Goal: Obtain resource: Download file/media

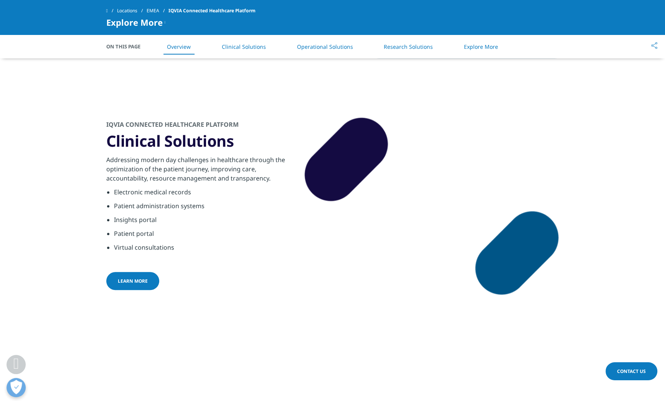
scroll to position [614, 0]
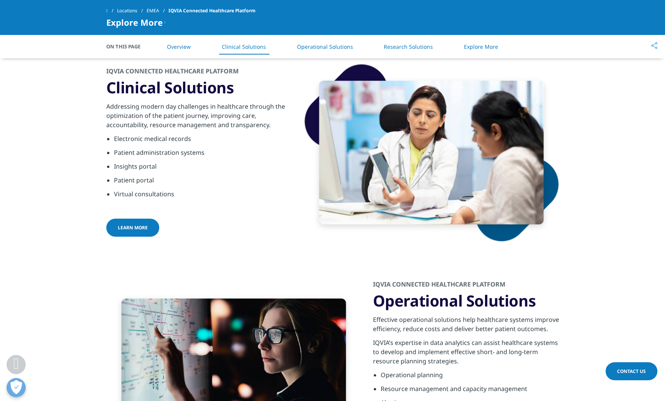
click at [134, 227] on span "LEARN MORE" at bounding box center [133, 227] width 30 height 7
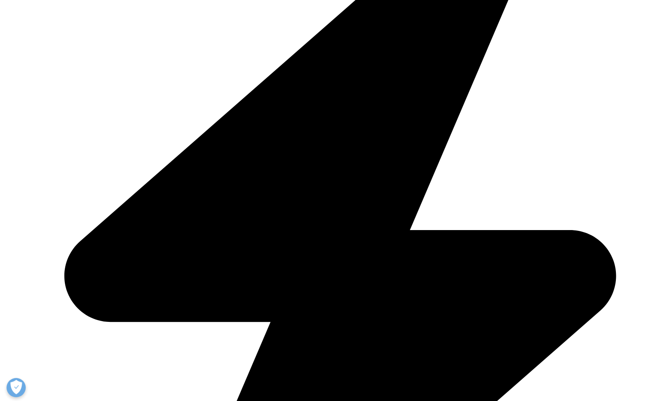
scroll to position [522, 0]
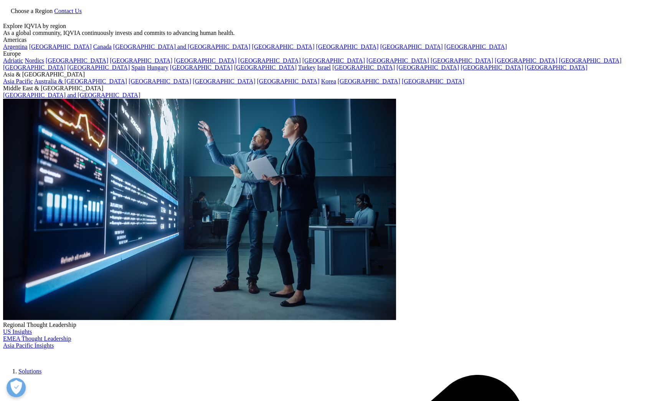
scroll to position [31, 0]
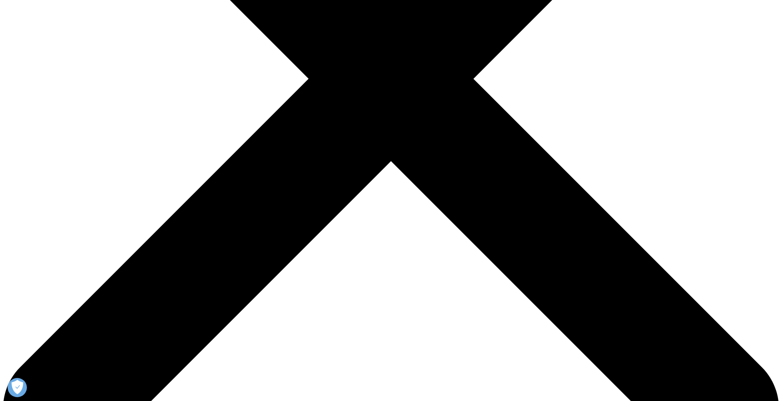
scroll to position [338, 0]
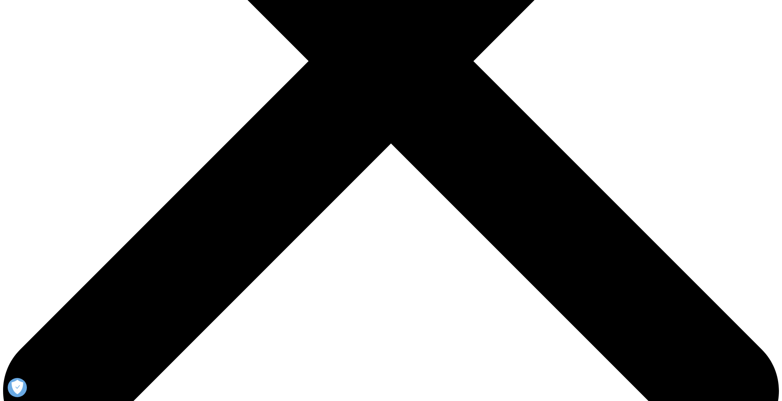
drag, startPoint x: 250, startPoint y: 206, endPoint x: 492, endPoint y: 287, distance: 255.0
copy div "A health analytics solution to advance medical knowledge, easily identify patie…"
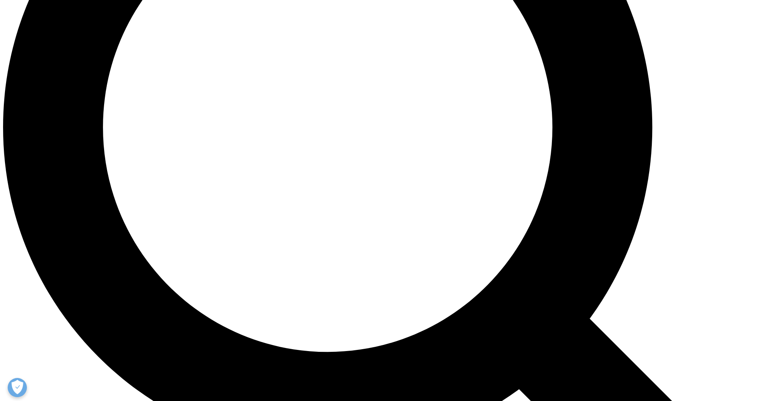
scroll to position [983, 0]
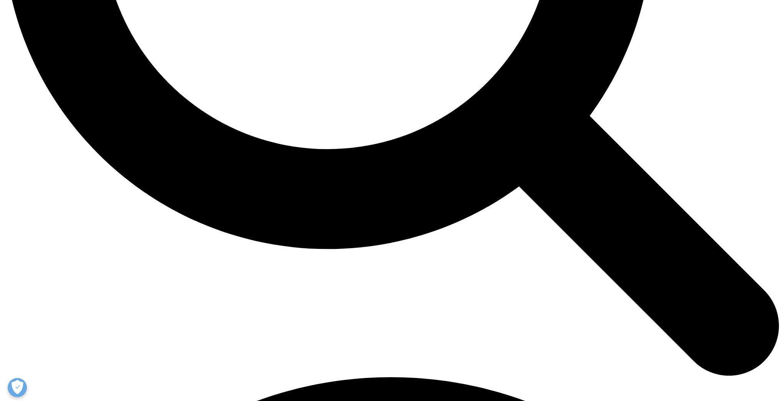
scroll to position [1198, 0]
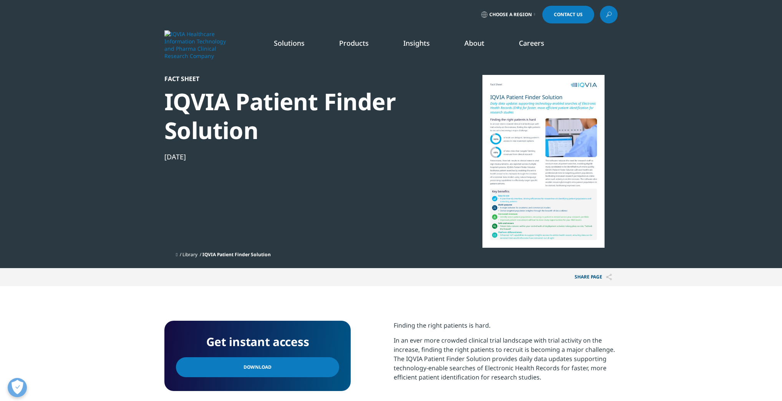
scroll to position [86, 453]
click at [273, 369] on link "Download" at bounding box center [257, 367] width 163 height 20
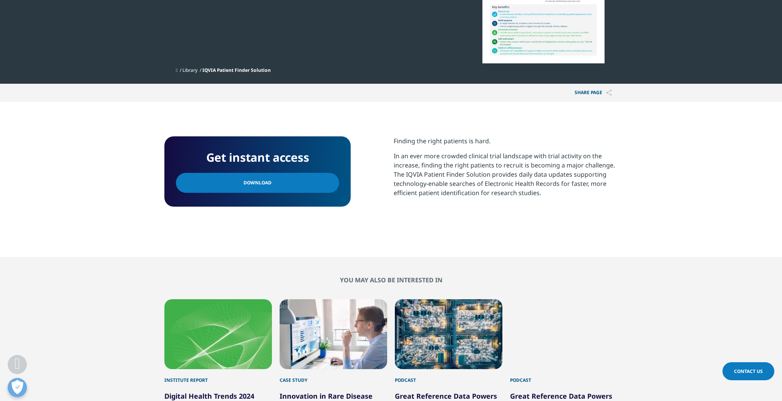
scroll to position [0, 0]
